Goal: Contribute content: Contribute content

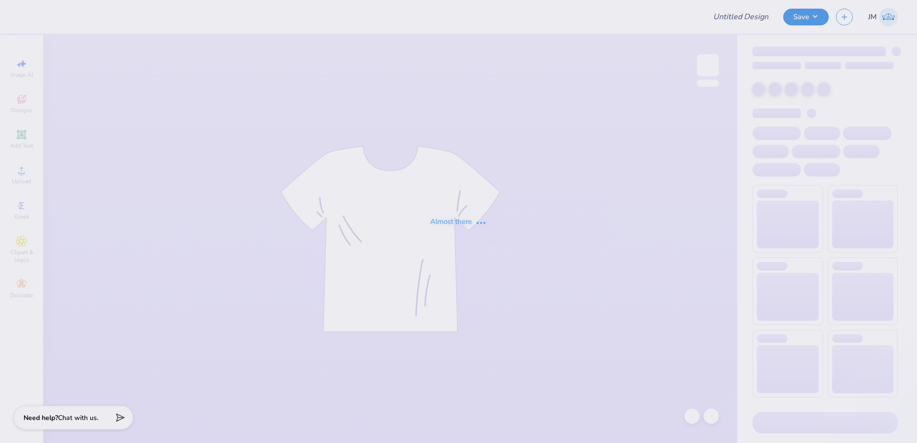
type input "SK Sisterhood Retreat"
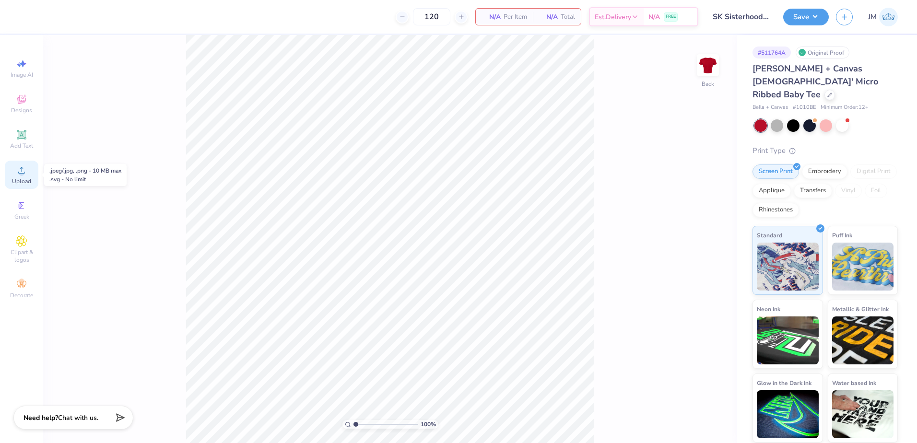
click at [21, 172] on circle at bounding box center [21, 173] width 5 height 5
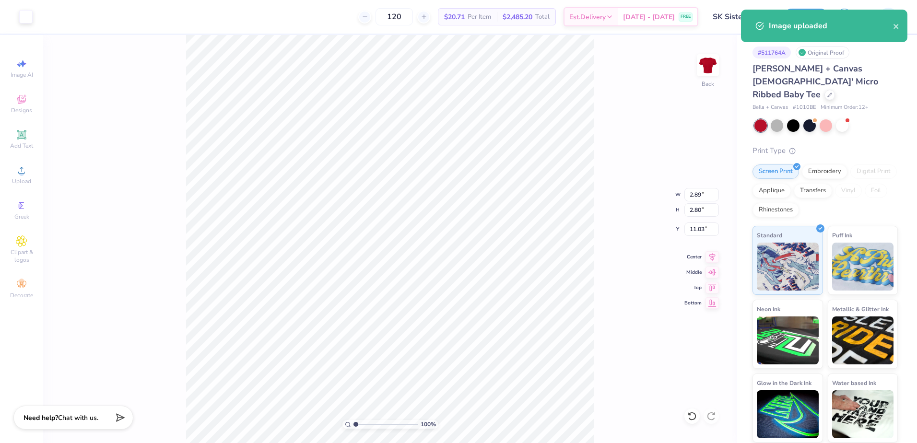
type input "2.89"
type input "2.80"
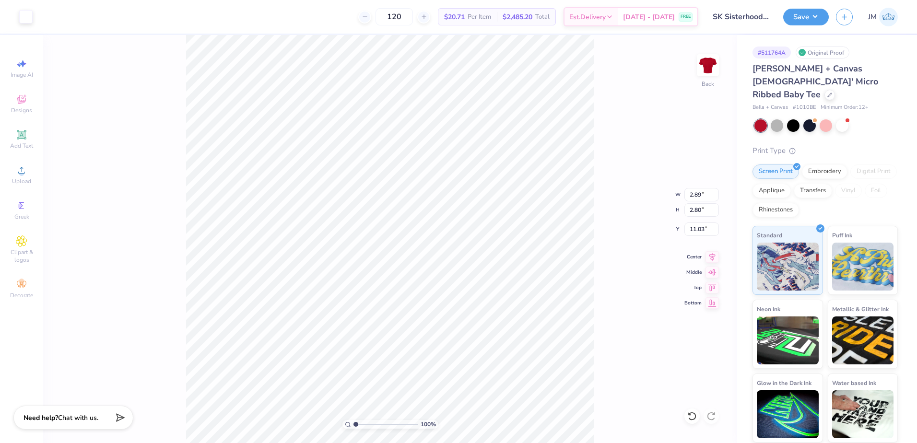
type input "4.97"
click at [25, 134] on icon at bounding box center [21, 134] width 9 height 9
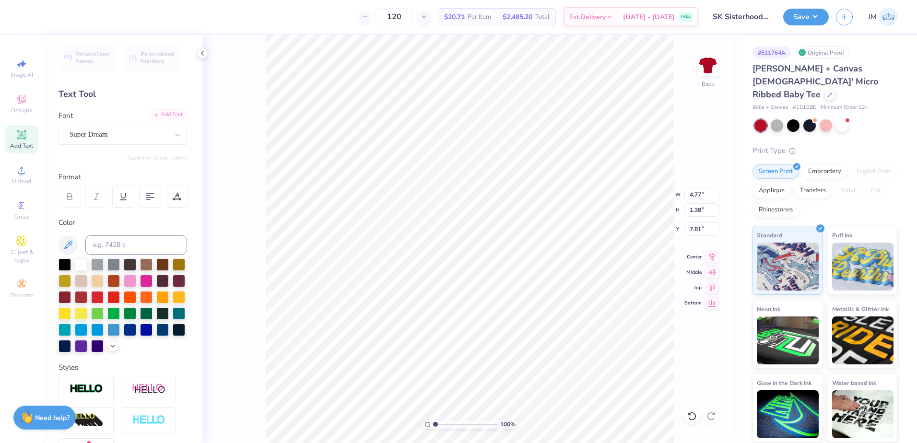
click at [163, 112] on div "Add Font" at bounding box center [168, 114] width 38 height 11
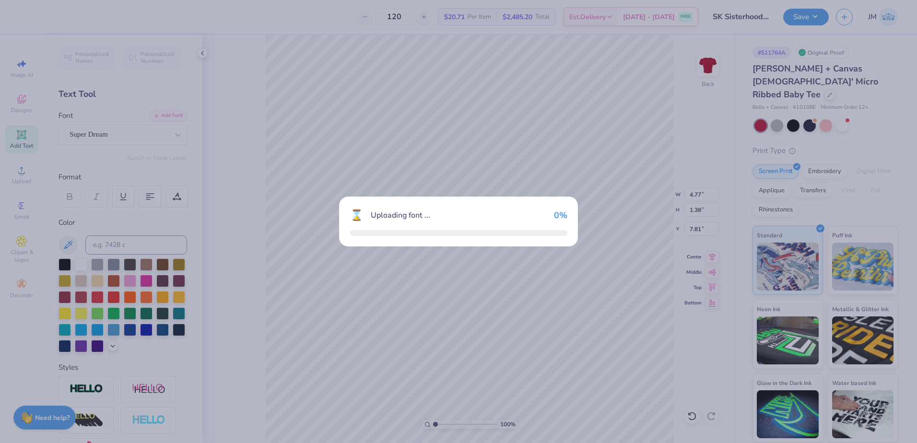
type input "5.12"
type input "1.87"
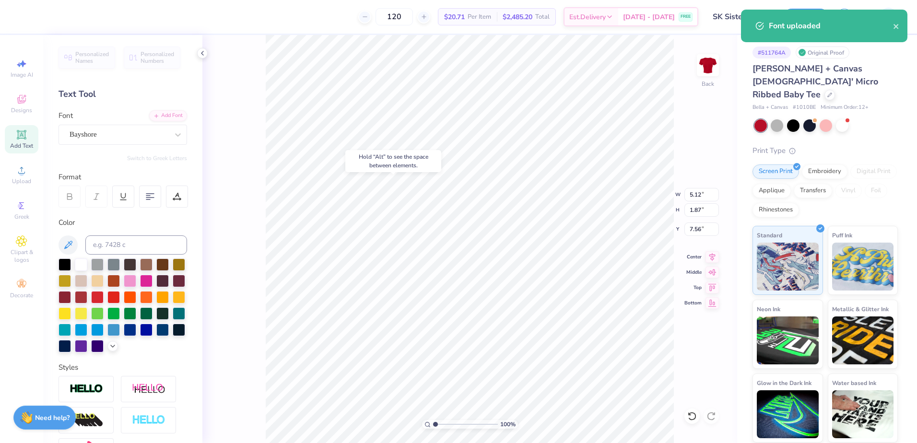
type input "3.00"
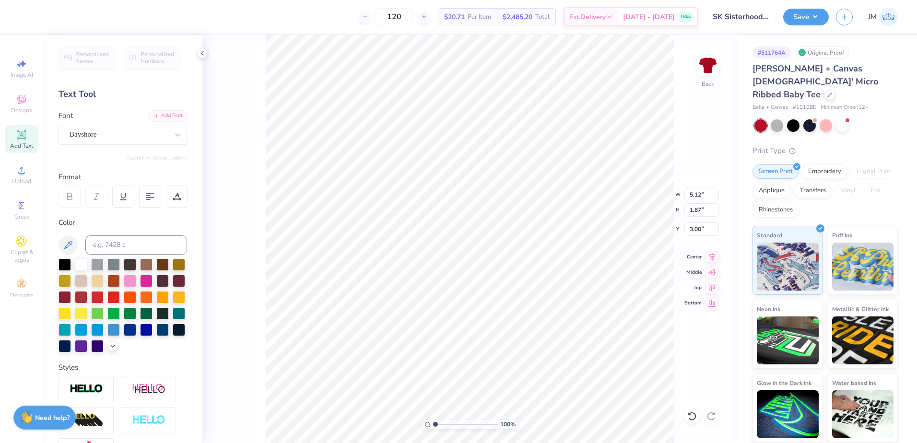
type textarea "Sigma Kappa"
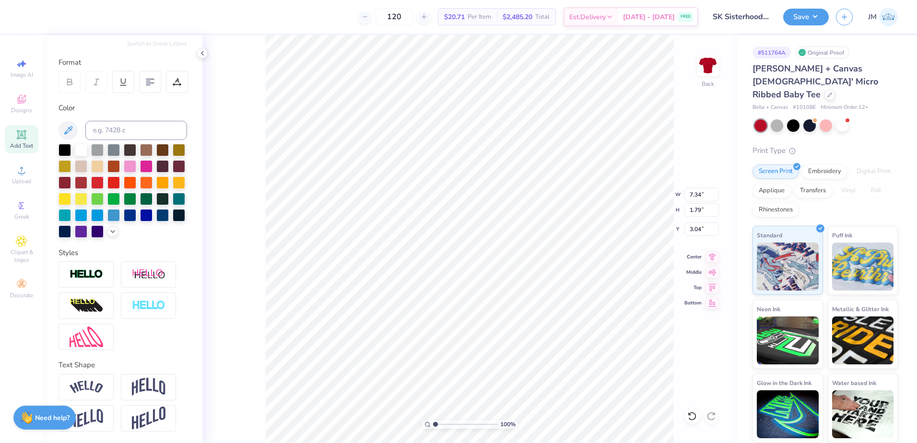
scroll to position [131, 0]
click at [96, 389] on img at bounding box center [87, 387] width 34 height 13
type input "8.74"
type input "2.35"
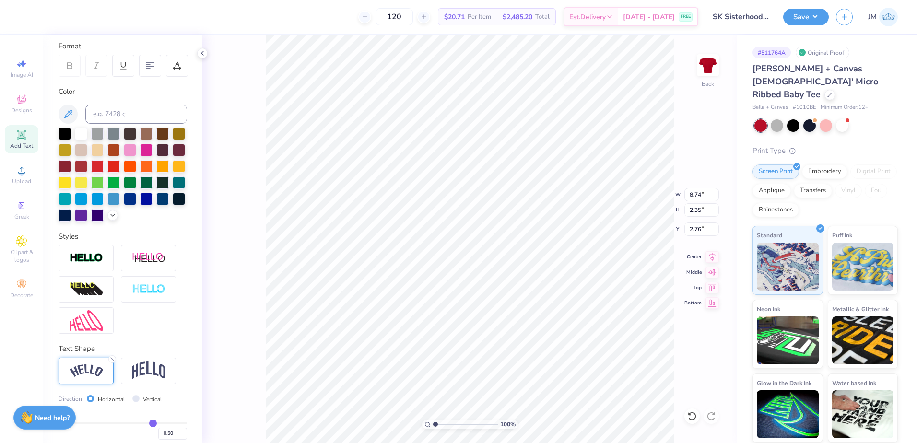
type input "3.28"
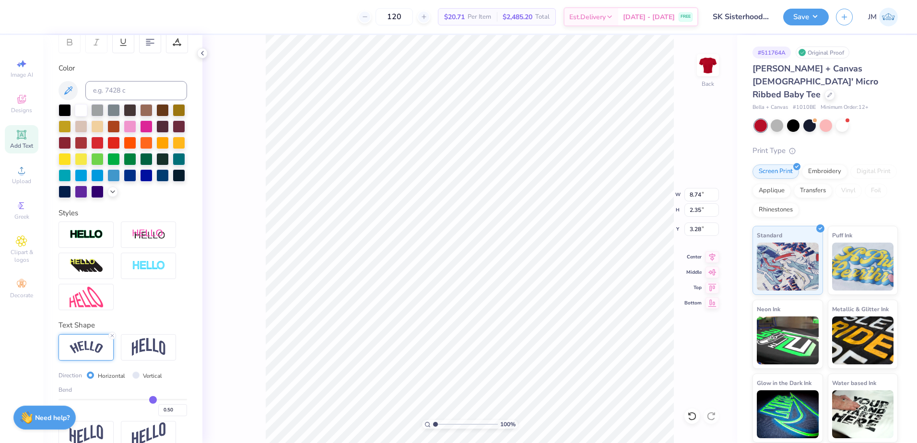
scroll to position [186, 0]
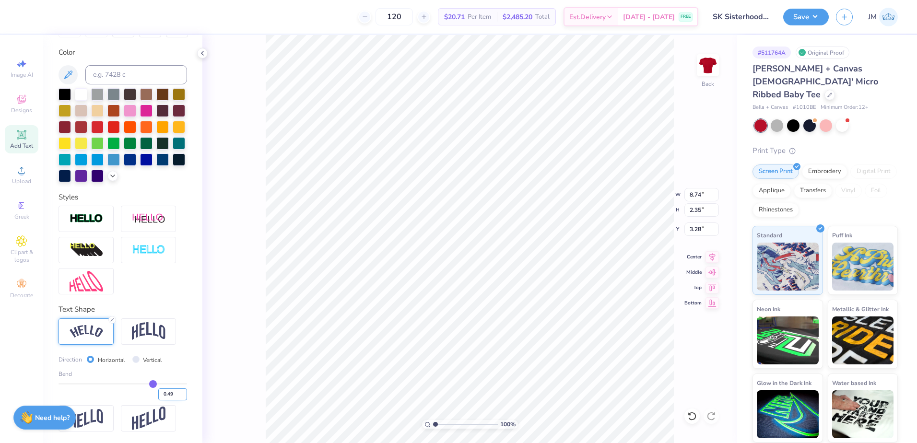
click at [175, 396] on input "0.49" at bounding box center [172, 394] width 29 height 12
click at [175, 396] on input "0.48" at bounding box center [172, 394] width 29 height 12
click at [175, 396] on input "0.47" at bounding box center [172, 394] width 29 height 12
click at [175, 396] on input "0.46" at bounding box center [172, 394] width 29 height 12
click at [175, 396] on input "0.45" at bounding box center [172, 394] width 29 height 12
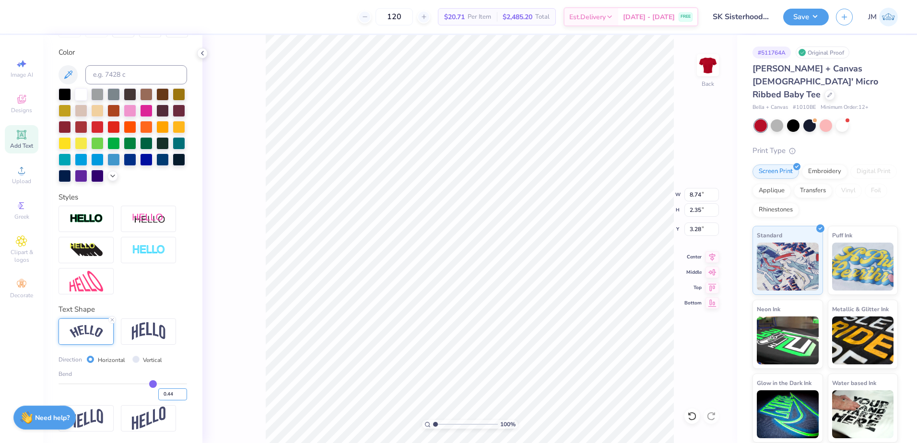
click at [175, 396] on input "0.44" at bounding box center [172, 394] width 29 height 12
click at [175, 396] on input "0.43" at bounding box center [172, 394] width 29 height 12
click at [175, 396] on input "0.42" at bounding box center [172, 394] width 29 height 12
click at [175, 396] on input "0.41" at bounding box center [172, 394] width 29 height 12
type input "0.4"
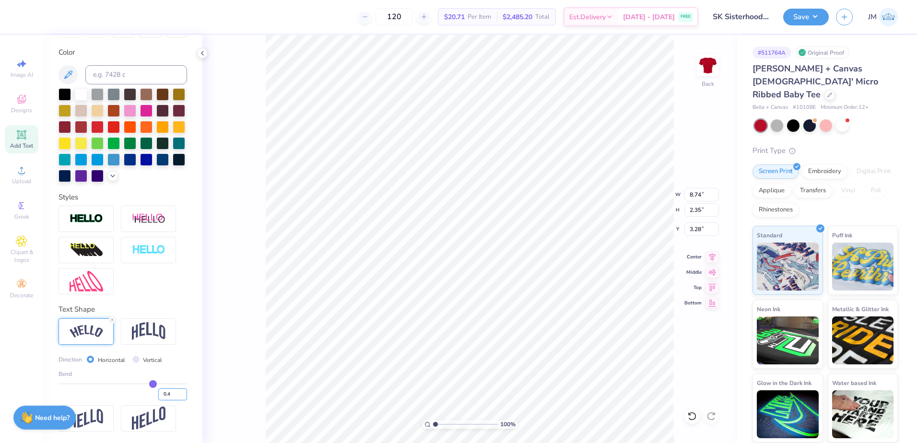
click at [175, 396] on input "0.4" at bounding box center [172, 394] width 29 height 12
type input "0.4"
type input "0.40"
type input "8.46"
type input "2.00"
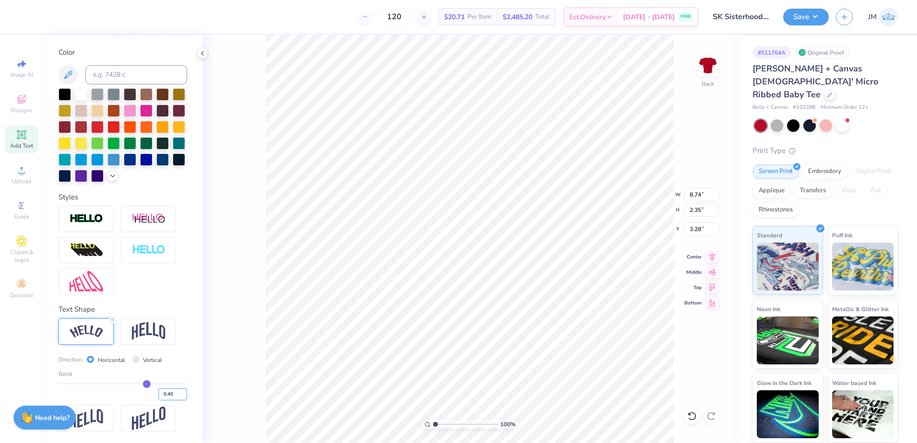
type input "3.45"
type input "3.39"
drag, startPoint x: 438, startPoint y: 424, endPoint x: 447, endPoint y: 424, distance: 9.1
type input "2.9"
click at [447, 424] on input "range" at bounding box center [465, 424] width 65 height 9
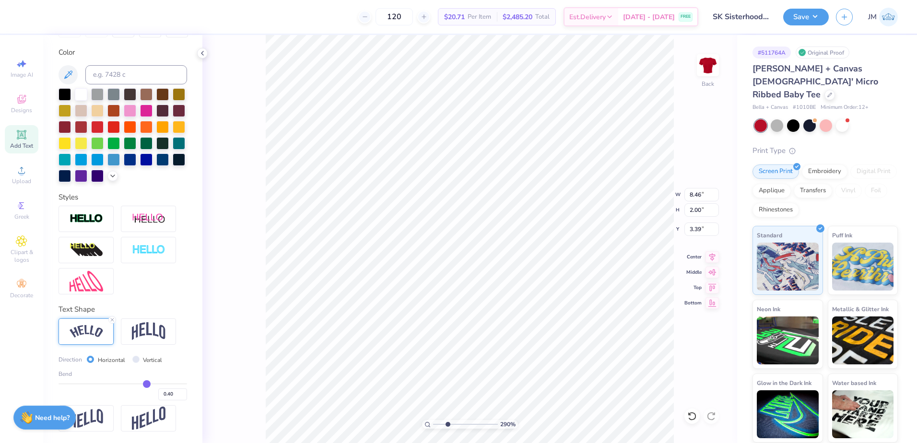
type input "2.89"
type input "2.80"
type input "4.97"
drag, startPoint x: 447, startPoint y: 422, endPoint x: 441, endPoint y: 422, distance: 6.3
type input "1.93"
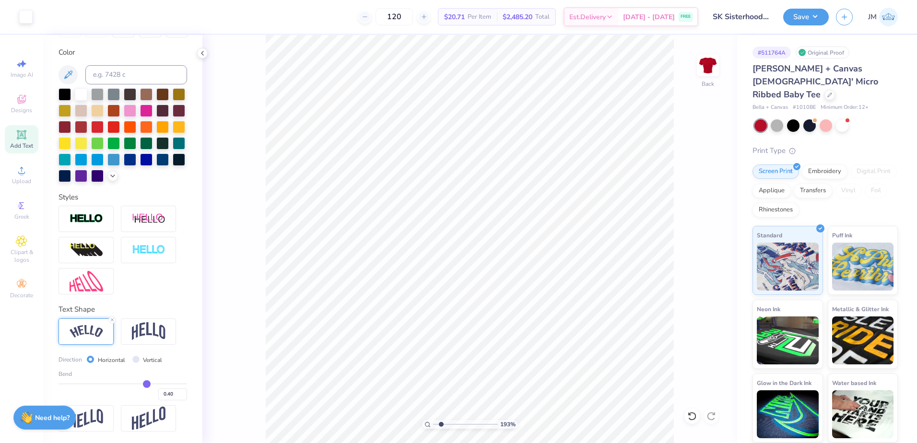
click at [441, 422] on input "range" at bounding box center [465, 424] width 65 height 9
type input "5.03"
click at [443, 423] on input "range" at bounding box center [465, 424] width 65 height 9
drag, startPoint x: 443, startPoint y: 423, endPoint x: 448, endPoint y: 423, distance: 5.3
type input "2.97"
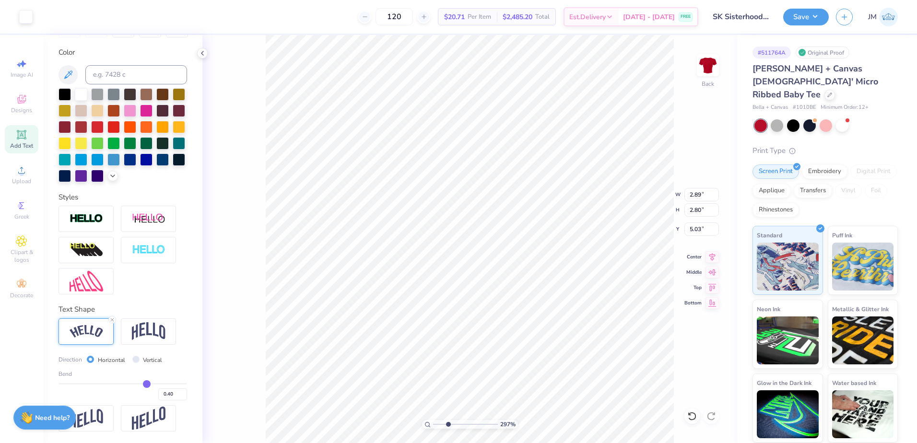
click at [448, 423] on input "range" at bounding box center [465, 424] width 65 height 9
type input "5.00"
drag, startPoint x: 443, startPoint y: 427, endPoint x: 430, endPoint y: 420, distance: 15.0
type input "1"
click at [433, 420] on input "range" at bounding box center [465, 424] width 65 height 9
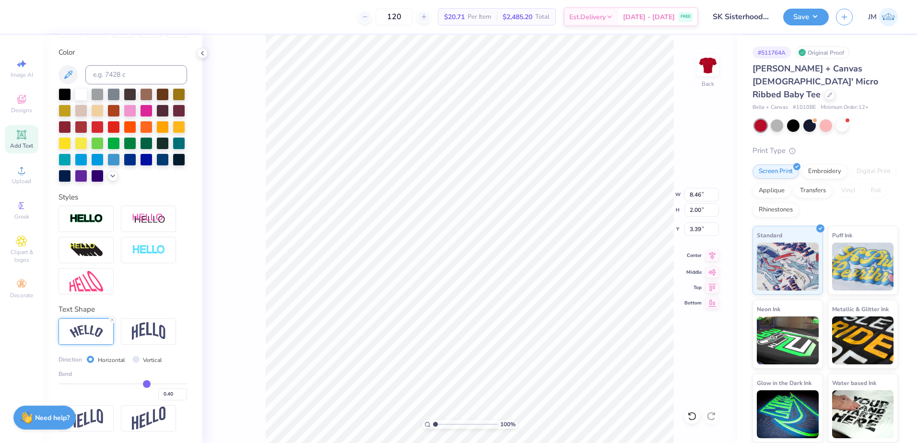
click at [712, 254] on icon at bounding box center [711, 256] width 13 height 12
click at [518, 339] on li "Group" at bounding box center [526, 337] width 75 height 19
drag, startPoint x: 23, startPoint y: 140, endPoint x: 88, endPoint y: 158, distance: 67.8
click at [23, 139] on icon at bounding box center [22, 135] width 12 height 12
type input "4.77"
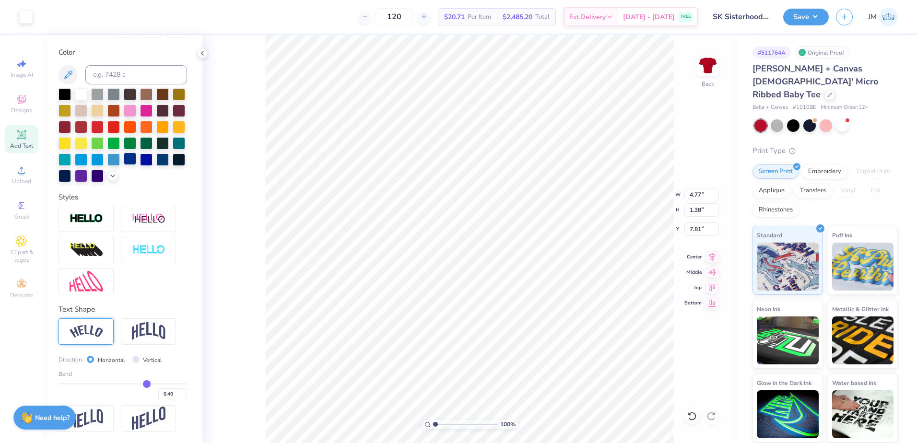
type input "1.38"
type input "7.81"
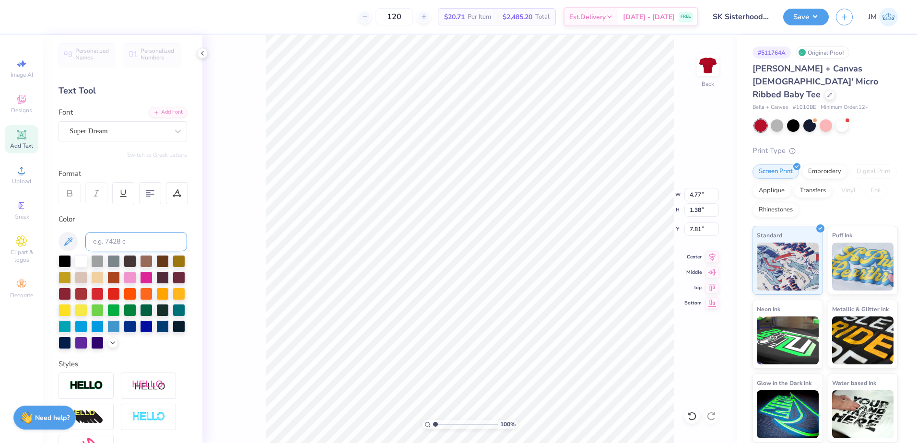
scroll to position [0, 0]
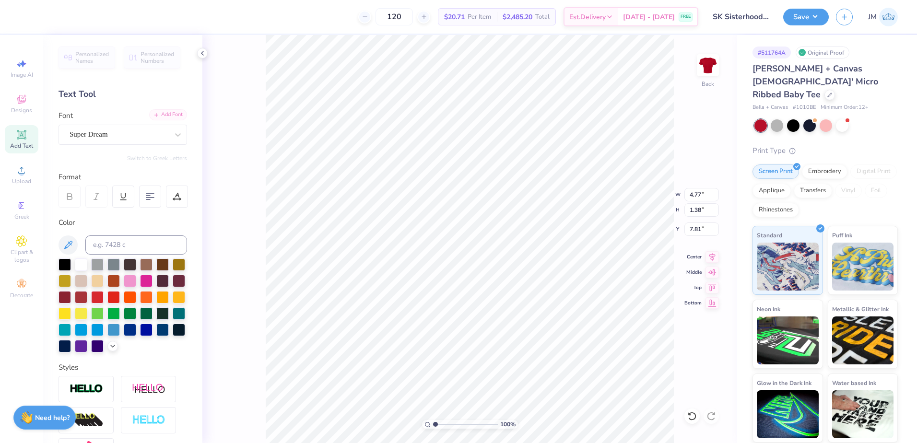
click at [163, 114] on div "Add Font" at bounding box center [168, 114] width 38 height 11
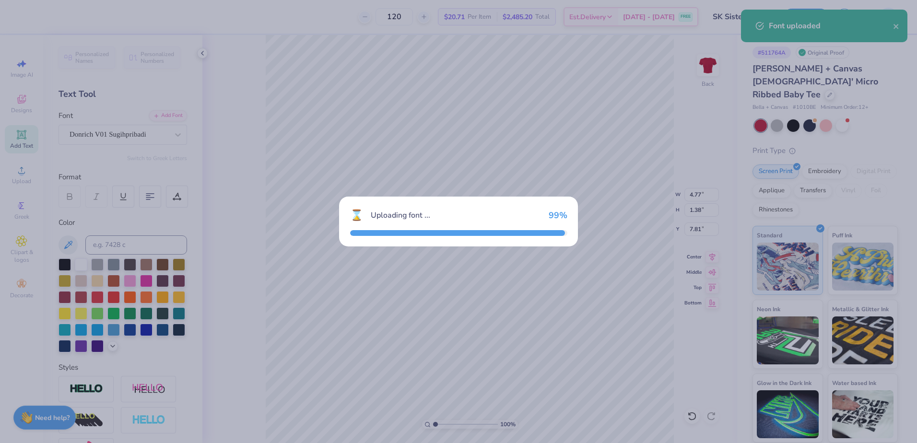
type input "6.46"
type input "1.53"
type input "7.74"
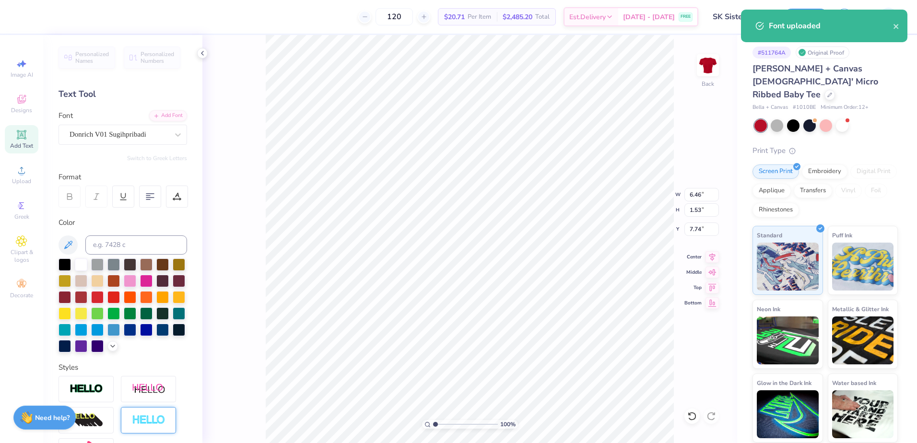
type textarea "SISTERHOOD RETREAT"
type input "8.46"
type input "4.41"
type input "3.39"
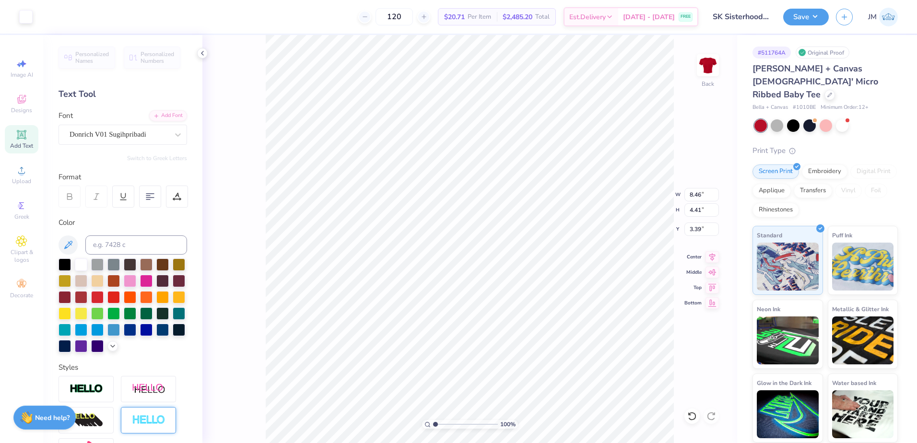
type input "11.02"
type input "0.65"
type input "8.17"
type input "4.30"
type input "0.25"
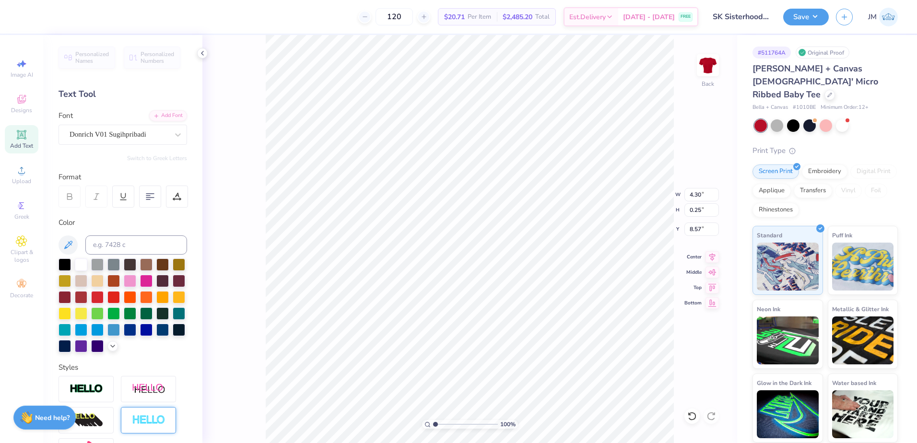
type input "8.05"
type input "2.01"
click at [442, 421] on input "range" at bounding box center [465, 424] width 65 height 9
type input "4.43"
type input "0.26"
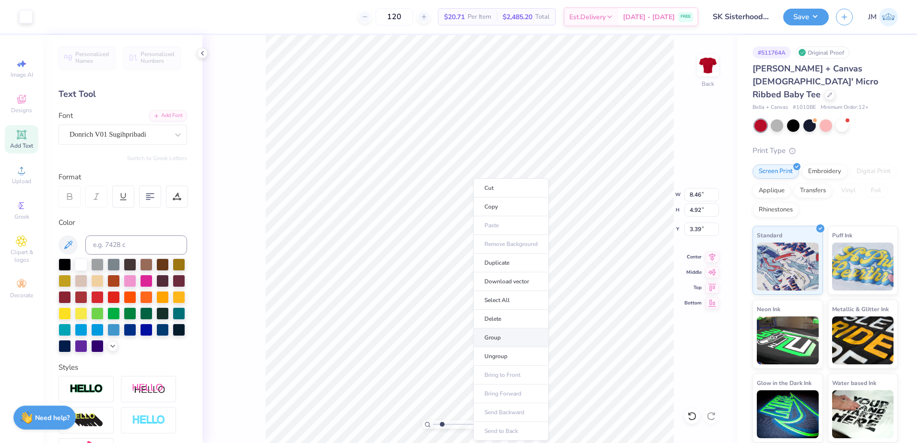
click at [490, 341] on li "Group" at bounding box center [510, 337] width 75 height 19
drag, startPoint x: 440, startPoint y: 424, endPoint x: 425, endPoint y: 417, distance: 16.3
type input "1"
click at [433, 420] on input "range" at bounding box center [465, 424] width 65 height 9
type input "3.36"
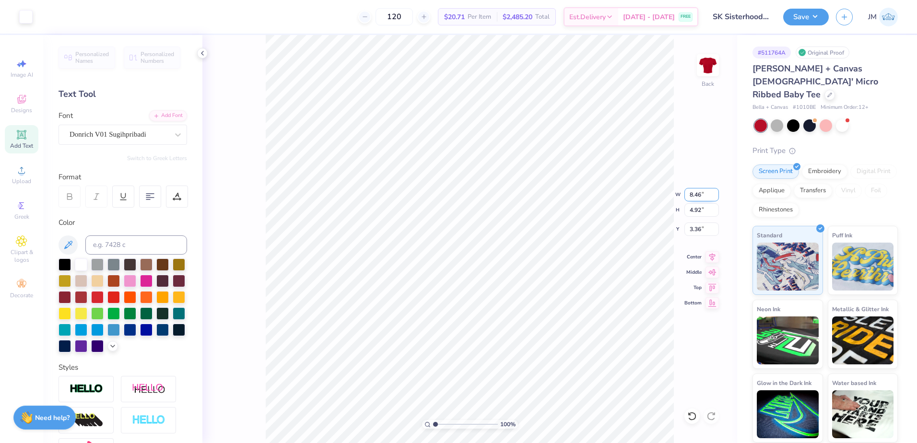
click at [696, 194] on input "8.46" at bounding box center [701, 194] width 35 height 13
type input "10.00"
type input "5.82"
click at [699, 230] on input "2.92" at bounding box center [701, 228] width 35 height 13
click at [692, 209] on input "5.82" at bounding box center [701, 209] width 35 height 13
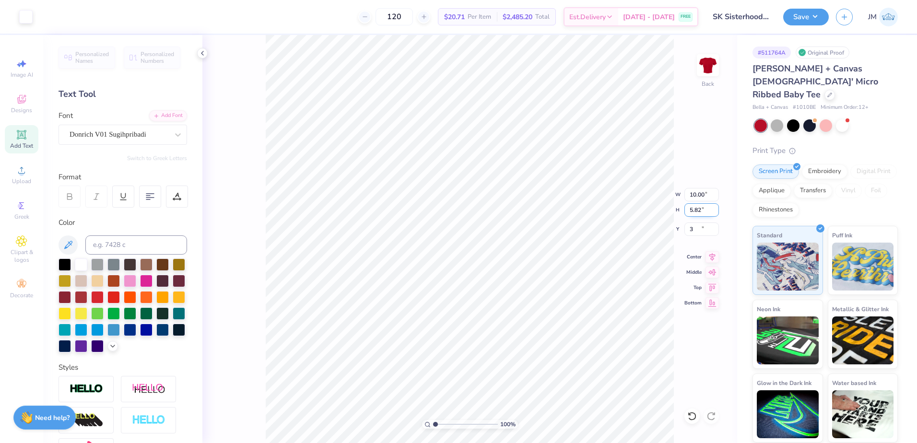
type input "3.00"
click at [713, 260] on icon at bounding box center [711, 256] width 13 height 12
click at [800, 14] on button "Save" at bounding box center [806, 15] width 46 height 17
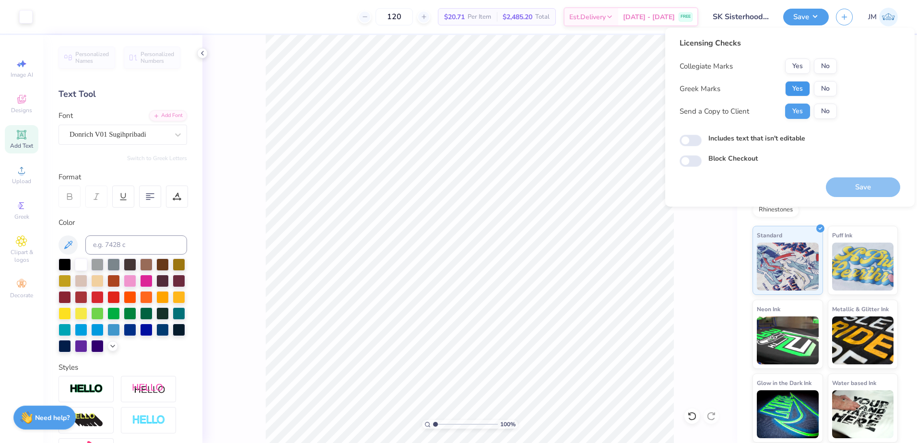
click at [798, 94] on button "Yes" at bounding box center [797, 88] width 25 height 15
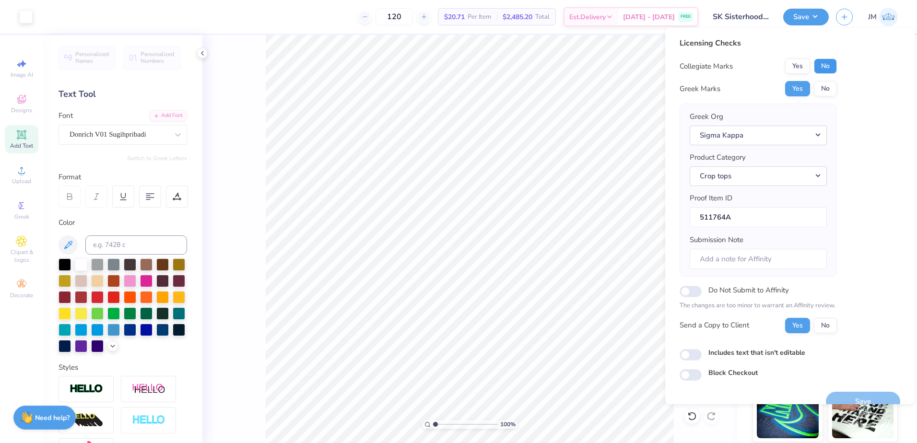
click at [823, 65] on button "No" at bounding box center [825, 65] width 23 height 15
click at [866, 393] on button "Save" at bounding box center [863, 402] width 74 height 20
